Goal: Information Seeking & Learning: Check status

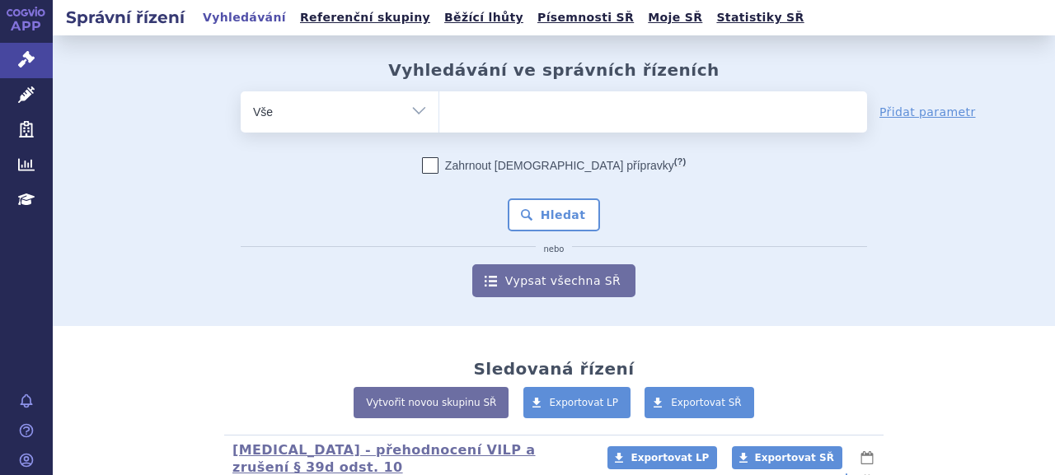
type input "SUKLS314655/2024"
select select "SUKLS314655/2024"
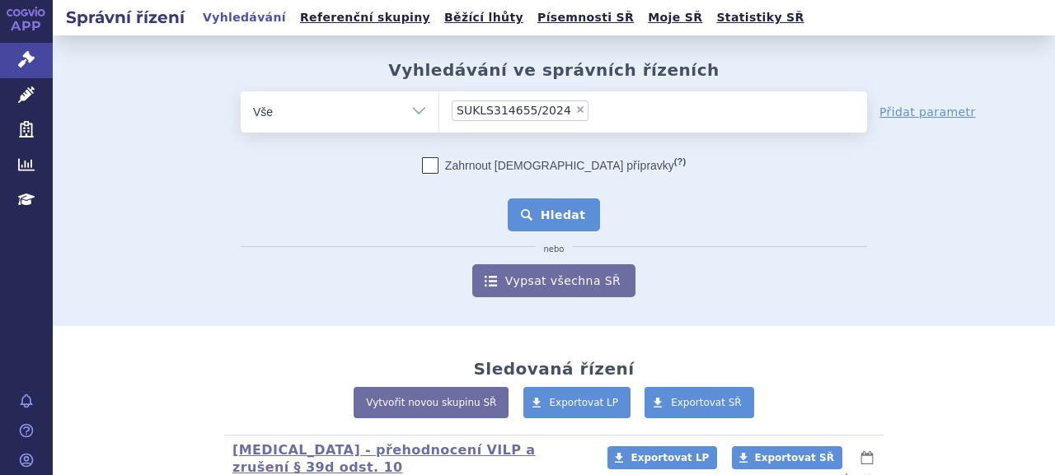
click at [554, 216] on button "Hledat" at bounding box center [554, 215] width 93 height 33
